Goal: Task Accomplishment & Management: Use online tool/utility

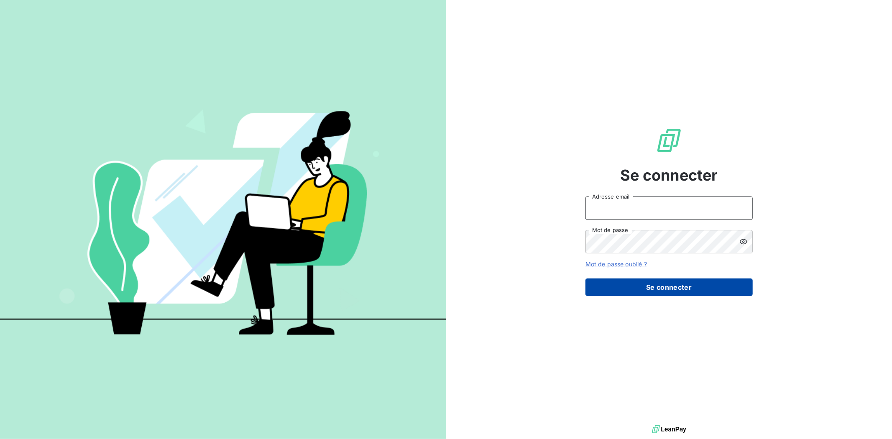
type input "[EMAIL_ADDRESS][DOMAIN_NAME]"
drag, startPoint x: 649, startPoint y: 292, endPoint x: 636, endPoint y: 293, distance: 12.6
click at [649, 292] on button "Se connecter" at bounding box center [668, 287] width 167 height 18
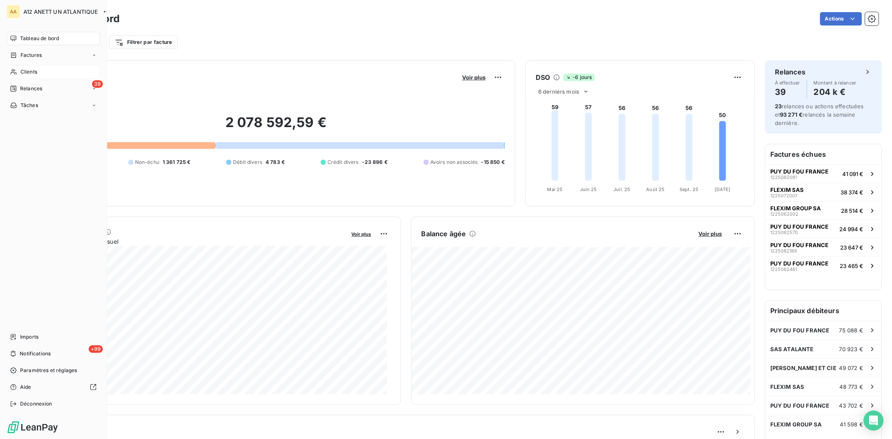
drag, startPoint x: 28, startPoint y: 74, endPoint x: 57, endPoint y: 76, distance: 29.4
click at [28, 74] on span "Clients" at bounding box center [28, 72] width 17 height 8
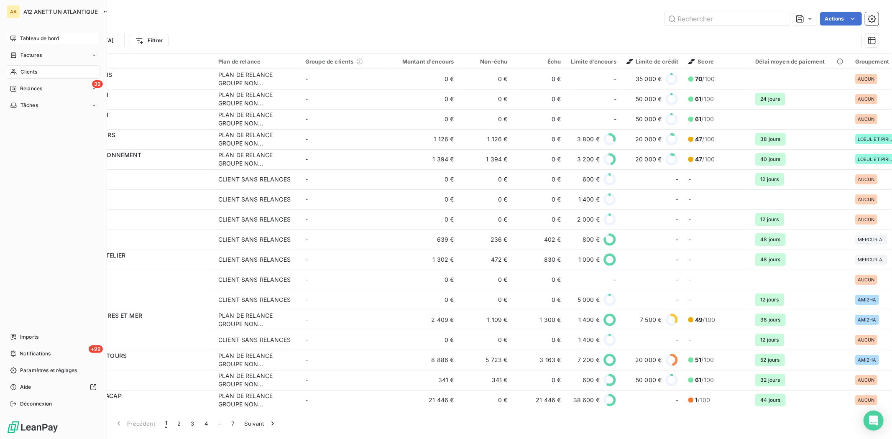
click at [28, 38] on span "Tableau de bord" at bounding box center [39, 39] width 39 height 8
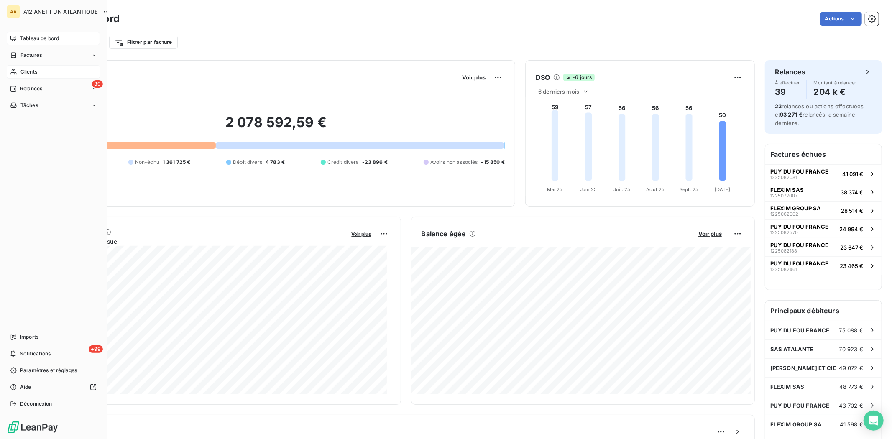
click at [30, 71] on span "Clients" at bounding box center [28, 72] width 17 height 8
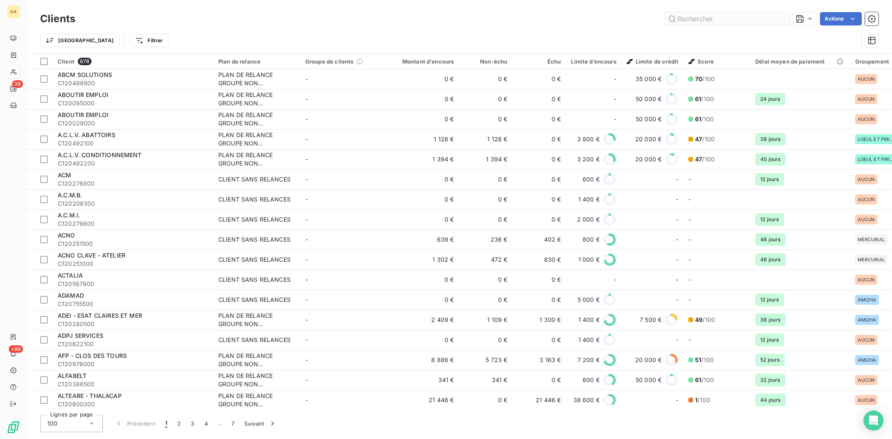
click at [683, 20] on input "text" at bounding box center [726, 18] width 125 height 13
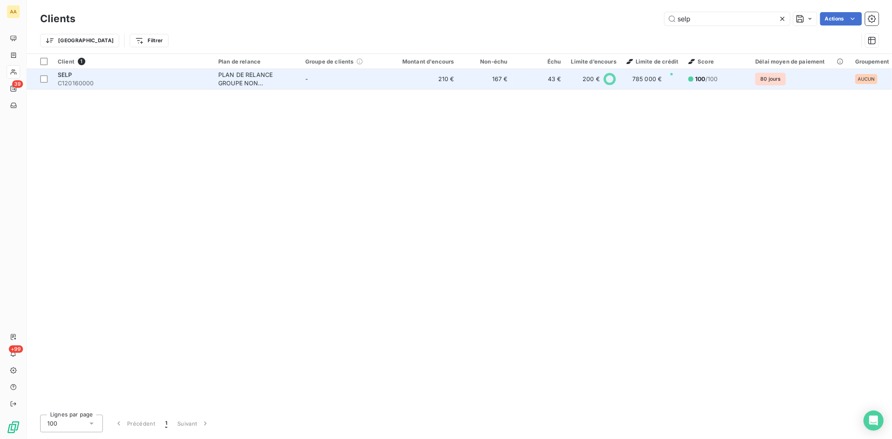
type input "selp"
click at [89, 81] on span "C120160000" at bounding box center [133, 83] width 151 height 8
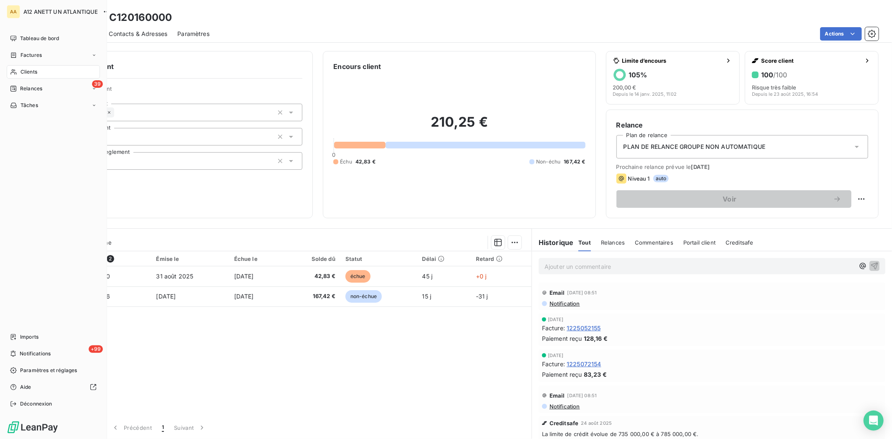
drag, startPoint x: 20, startPoint y: 69, endPoint x: 60, endPoint y: 78, distance: 41.3
click at [20, 69] on span "Clients" at bounding box center [28, 72] width 17 height 8
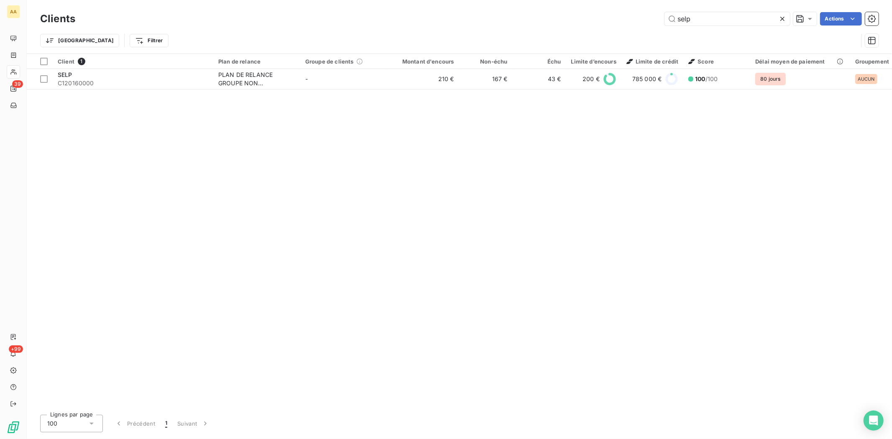
drag, startPoint x: 703, startPoint y: 18, endPoint x: 625, endPoint y: 35, distance: 79.5
click at [625, 35] on div "Clients selp Actions Trier Filtrer" at bounding box center [459, 31] width 838 height 43
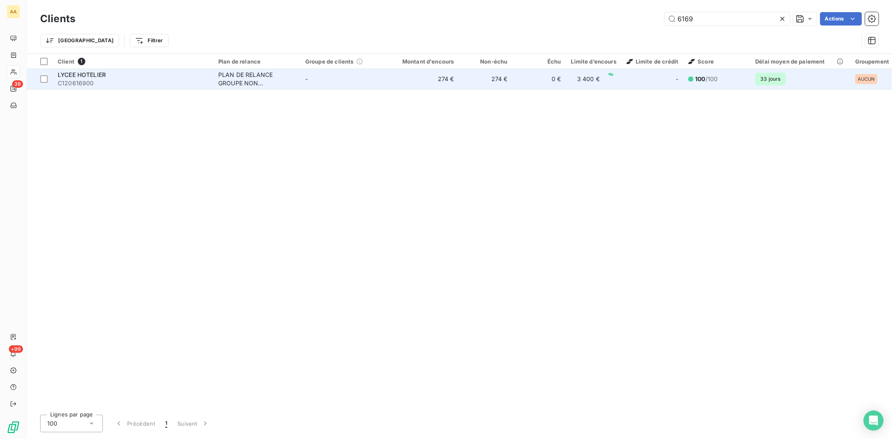
type input "6169"
click at [79, 77] on span "LYCEE HOTELIER" at bounding box center [82, 74] width 48 height 7
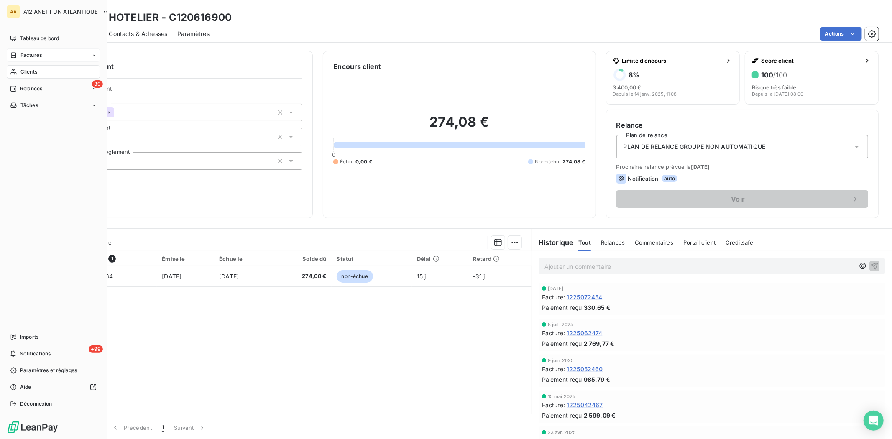
click at [30, 57] on span "Factures" at bounding box center [30, 55] width 21 height 8
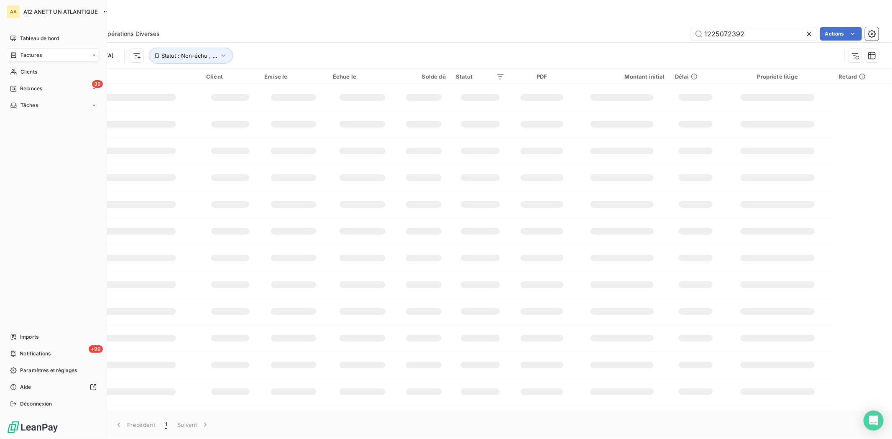
click at [31, 53] on span "Factures" at bounding box center [30, 55] width 21 height 8
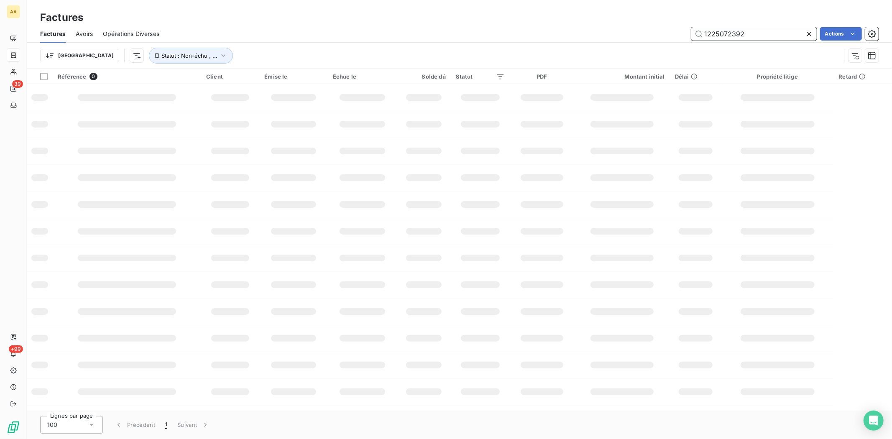
drag, startPoint x: 751, startPoint y: 36, endPoint x: 626, endPoint y: 54, distance: 126.3
click at [626, 54] on div "Factures Avoirs Opérations Diverses 1225072392 Actions Trier Statut : Non-échu …" at bounding box center [459, 46] width 865 height 43
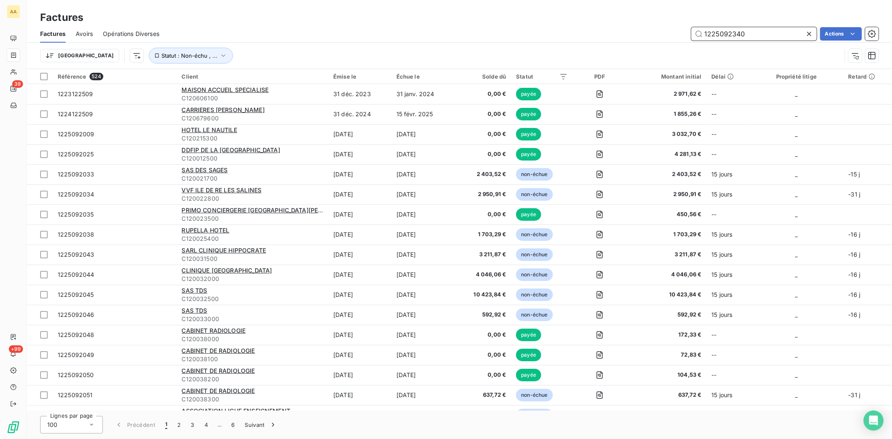
type input "1225092340"
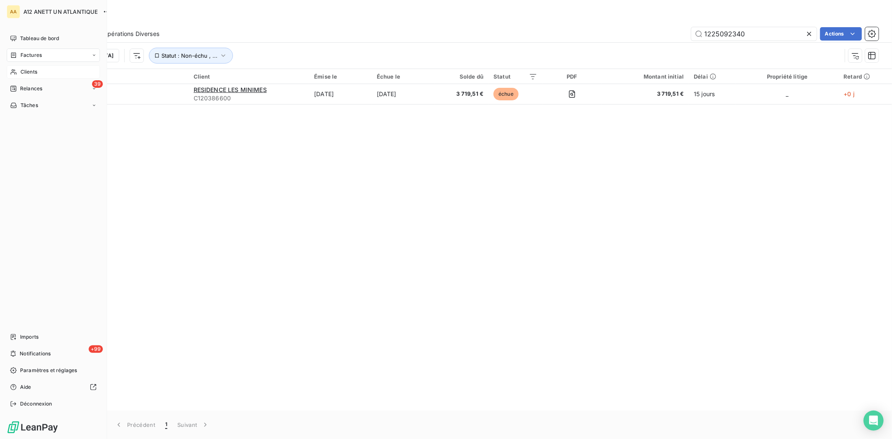
click at [28, 74] on span "Clients" at bounding box center [28, 72] width 17 height 8
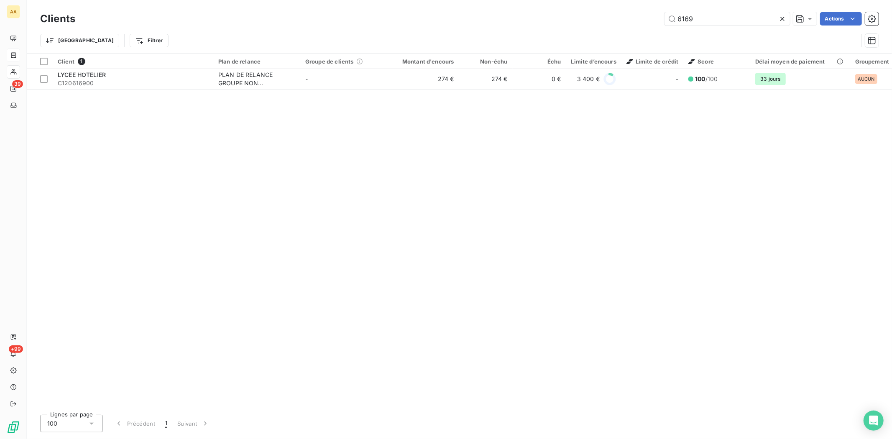
drag, startPoint x: 706, startPoint y: 21, endPoint x: 614, endPoint y: 18, distance: 92.0
click at [621, 22] on div "6169 Actions" at bounding box center [481, 18] width 793 height 13
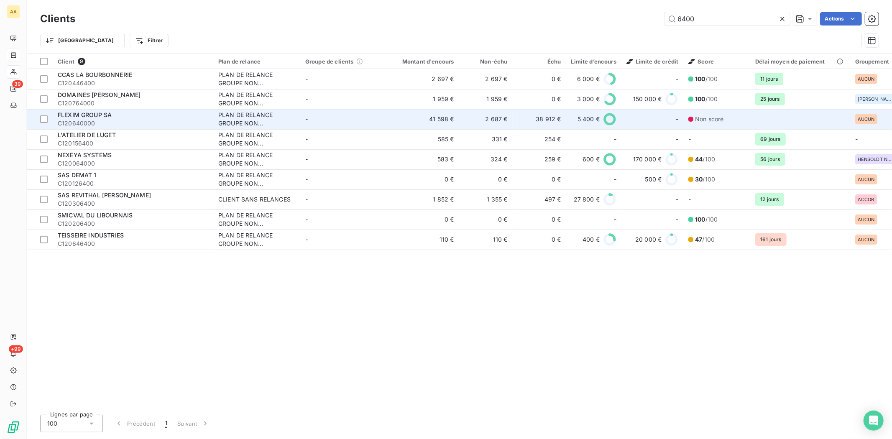
type input "6400"
click at [81, 118] on div "FLEXIM GROUP SA" at bounding box center [133, 115] width 151 height 8
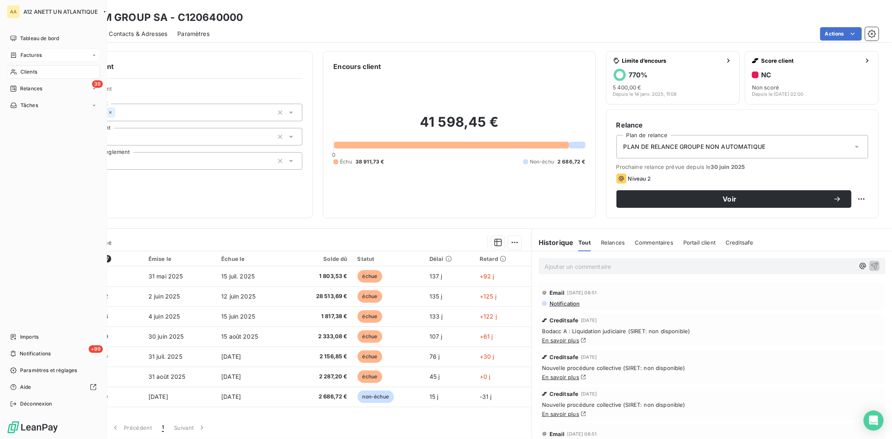
click at [25, 73] on span "Clients" at bounding box center [28, 72] width 17 height 8
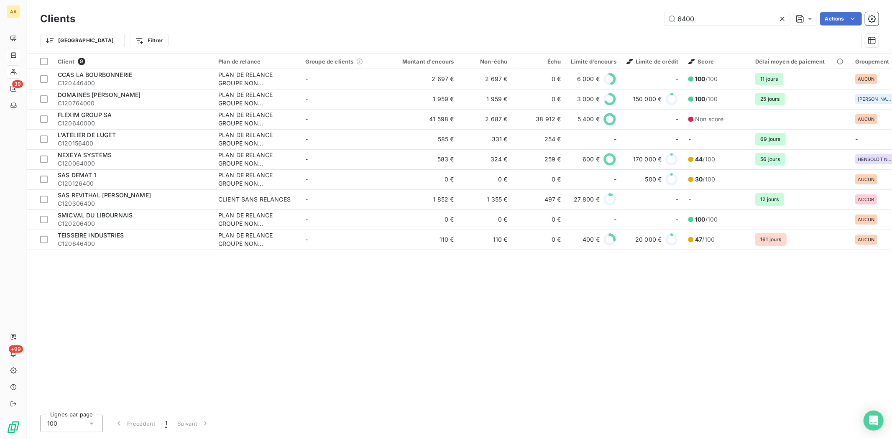
drag, startPoint x: 692, startPoint y: 24, endPoint x: 632, endPoint y: 27, distance: 59.5
click at [632, 27] on div "Clients 6400 Actions Trier Filtrer" at bounding box center [459, 31] width 838 height 43
